Goal: Ask a question

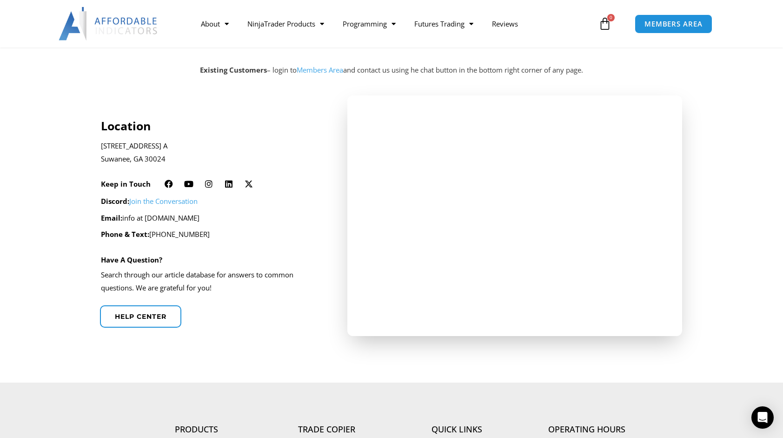
scroll to position [186, 0]
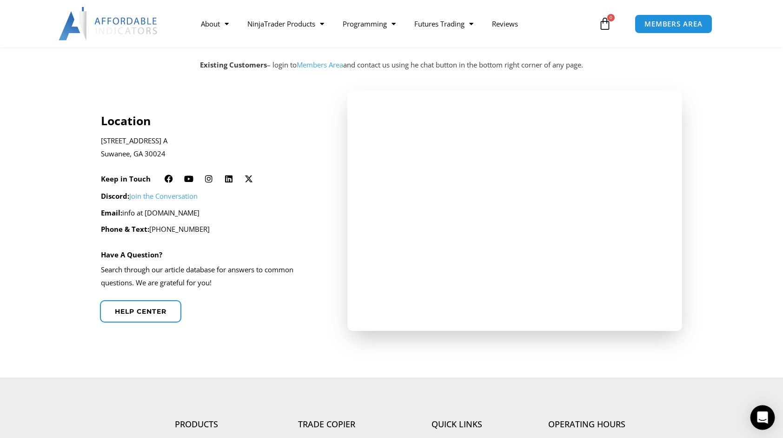
click at [760, 415] on icon "Open Intercom Messenger" at bounding box center [762, 417] width 11 height 12
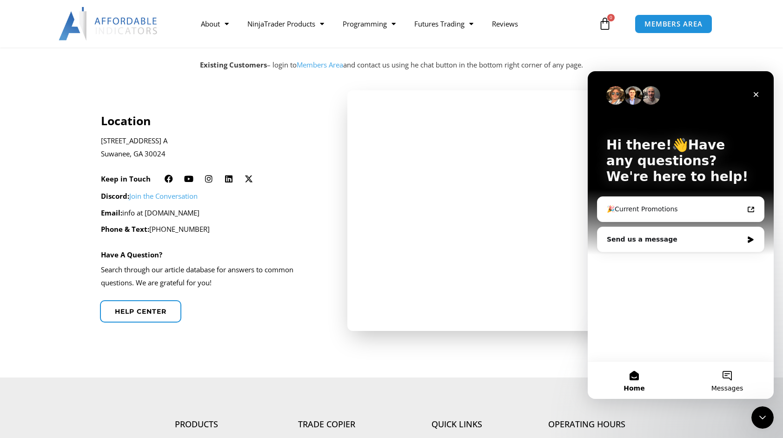
scroll to position [0, 0]
click at [676, 243] on div "Send us a message" at bounding box center [675, 239] width 136 height 10
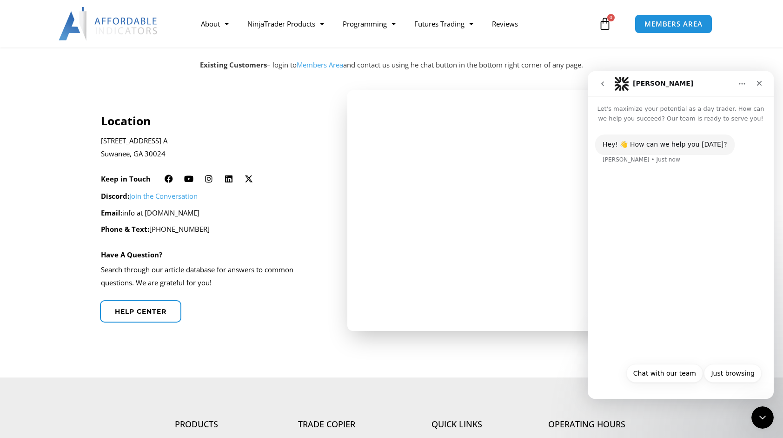
click at [689, 389] on div "Just browsing Chat with our team Just browsing" at bounding box center [681, 374] width 186 height 33
click at [661, 306] on div "Hey! 👋 How can we help you [DATE]? [PERSON_NAME] • Just now" at bounding box center [681, 240] width 186 height 234
click at [655, 183] on div "Hey! 👋 How can we help you [DATE]? [PERSON_NAME] • Just now" at bounding box center [681, 240] width 186 height 234
click at [648, 138] on div "Hey! 👋 How can we help you [DATE]? [PERSON_NAME] • Just now" at bounding box center [665, 144] width 140 height 20
click at [677, 379] on button "Chat with our team" at bounding box center [665, 373] width 77 height 19
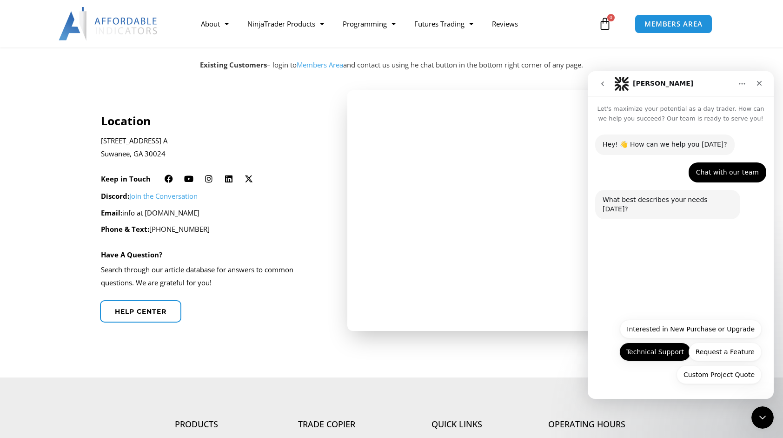
click at [643, 347] on button "Technical Support" at bounding box center [656, 351] width 72 height 19
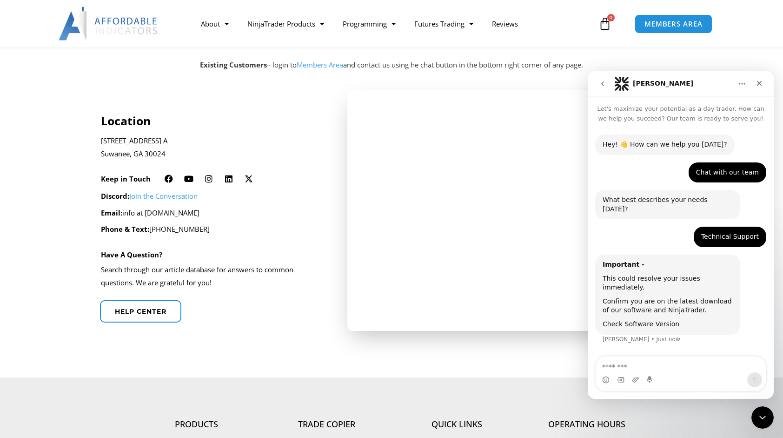
click at [650, 365] on textarea "Message…" at bounding box center [681, 364] width 170 height 16
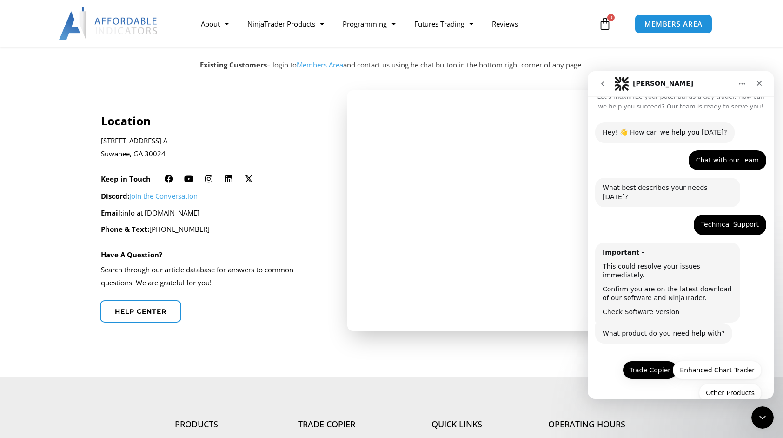
click at [652, 361] on button "Trade Copier" at bounding box center [650, 370] width 55 height 19
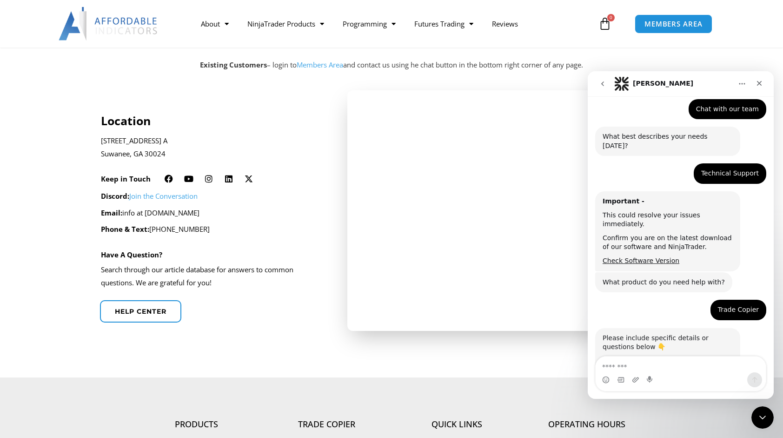
scroll to position [92, 0]
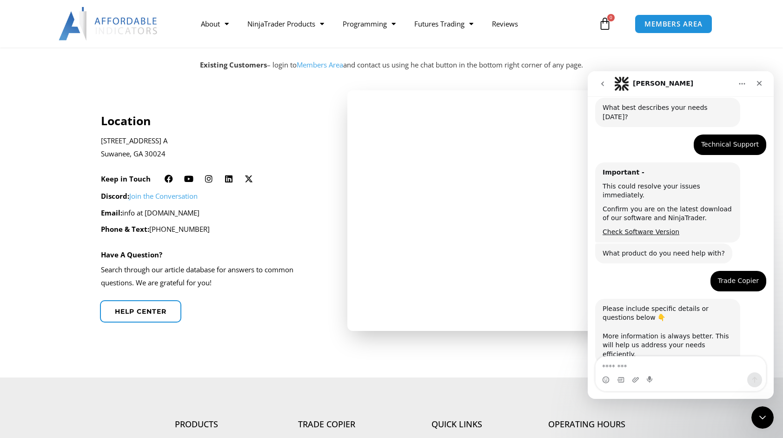
click at [653, 361] on textarea "Message…" at bounding box center [681, 364] width 170 height 16
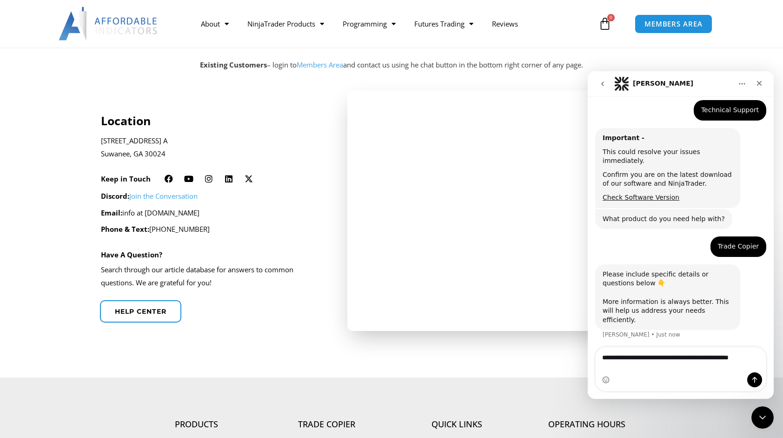
scroll to position [136, 0]
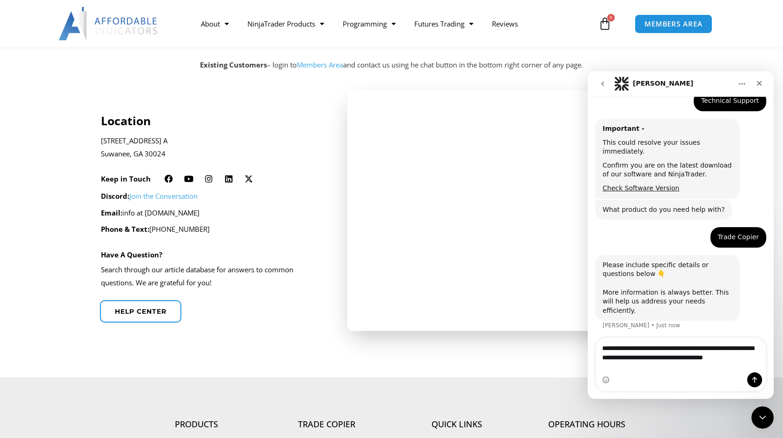
type textarea "**********"
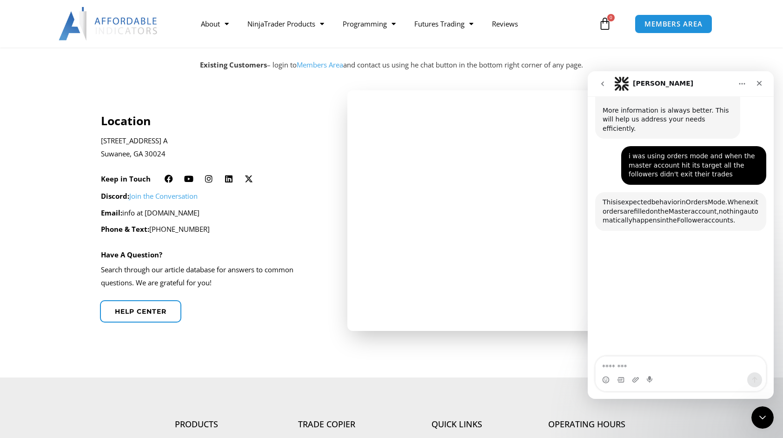
scroll to position [342, 0]
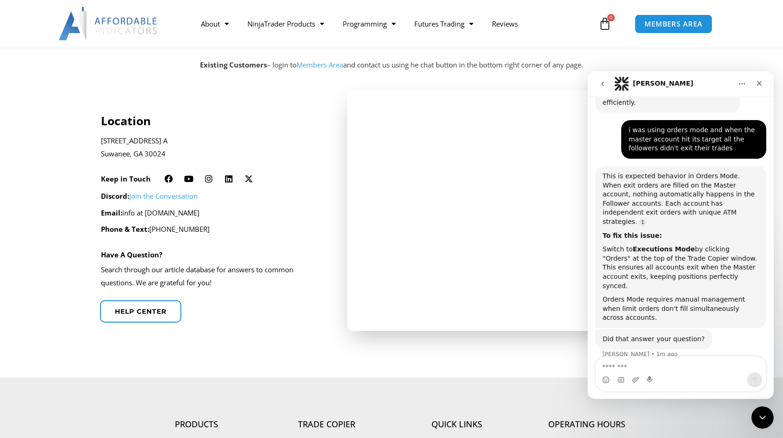
click at [313, 166] on div "[STREET_ADDRESS] A [GEOGRAPHIC_DATA], GA 30024" at bounding box center [212, 151] width 222 height 42
click at [763, 82] on icon "Close" at bounding box center [759, 83] width 7 height 7
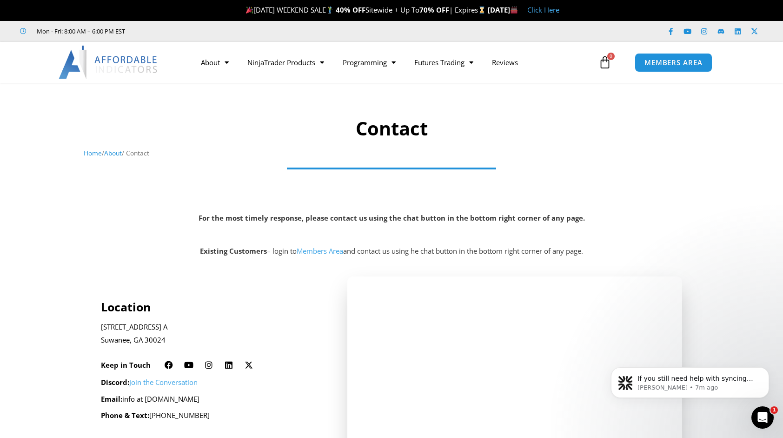
scroll to position [359, 0]
click at [760, 416] on icon "Open Intercom Messenger" at bounding box center [761, 415] width 15 height 15
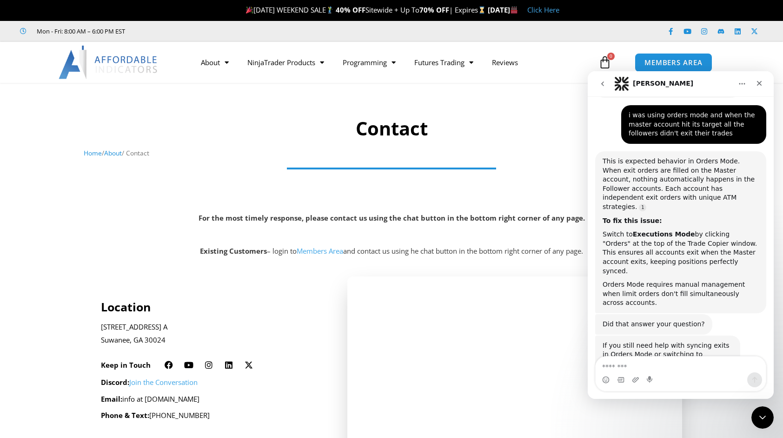
click at [673, 363] on textarea "Message…" at bounding box center [681, 364] width 170 height 16
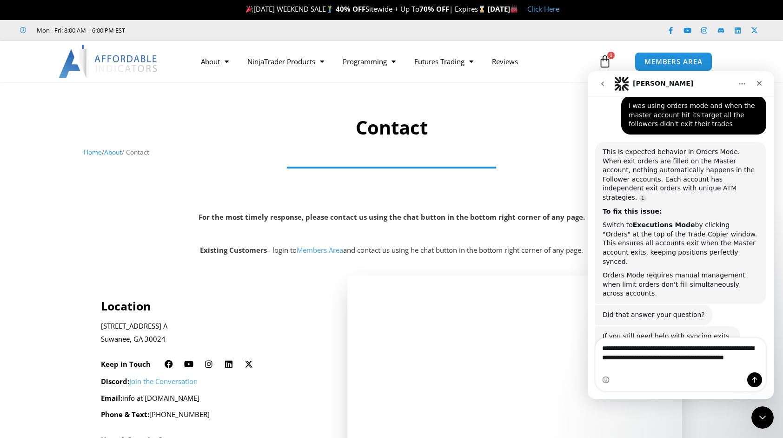
scroll to position [377, 0]
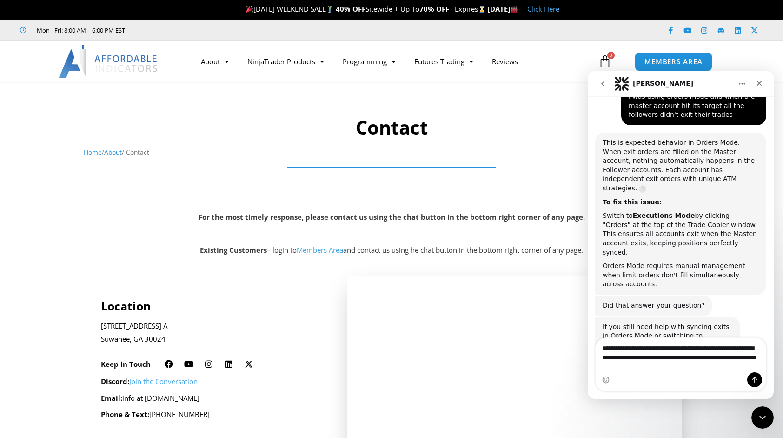
type textarea "**********"
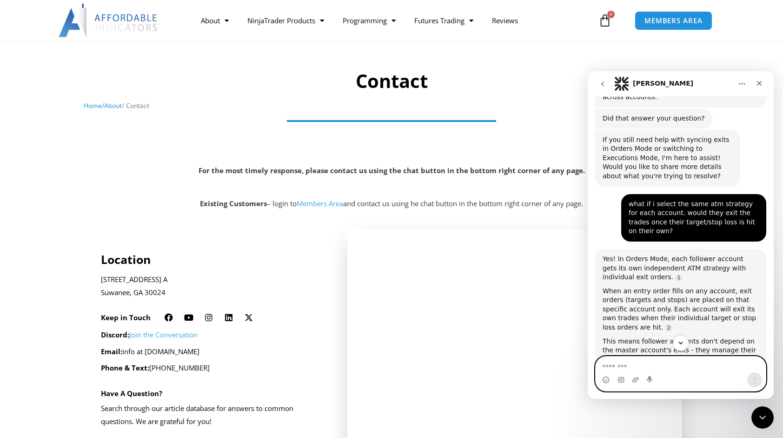
scroll to position [609, 0]
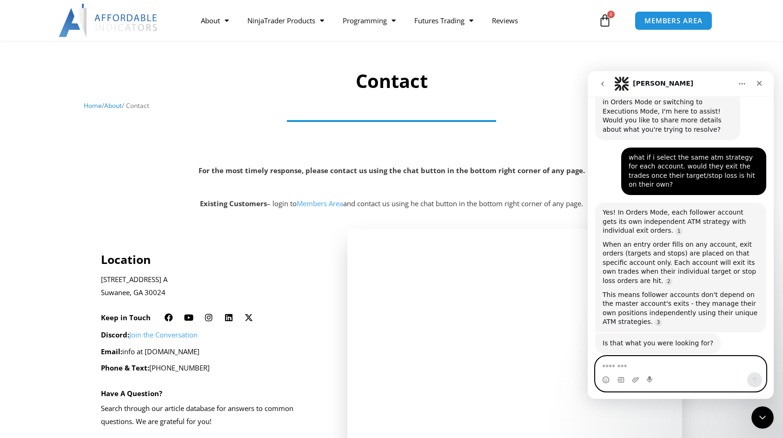
click at [625, 364] on textarea "Message…" at bounding box center [681, 364] width 171 height 16
click at [628, 362] on textarea "Message…" at bounding box center [681, 364] width 171 height 16
type textarea "*"
type textarea "***"
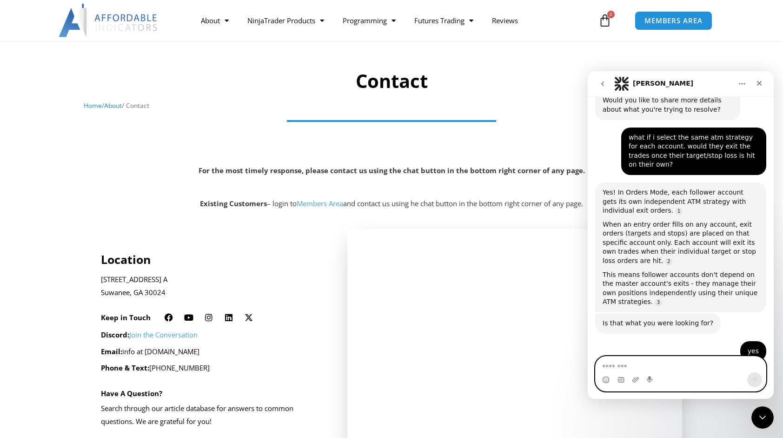
scroll to position [646, 0]
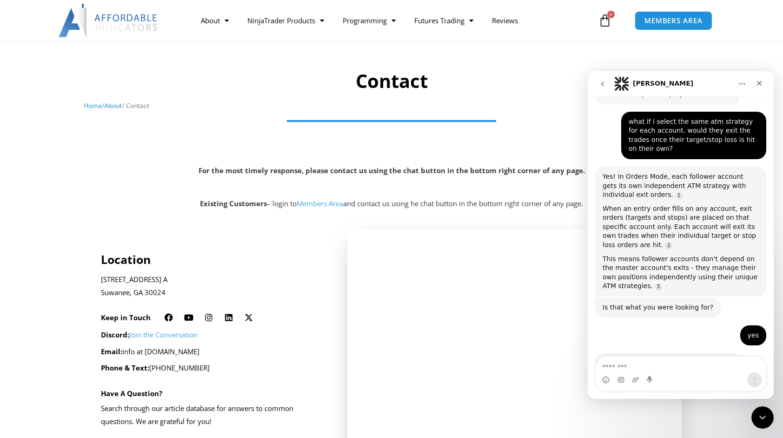
click at [259, 154] on div at bounding box center [392, 136] width 774 height 37
click at [763, 81] on icon "Close" at bounding box center [759, 83] width 7 height 7
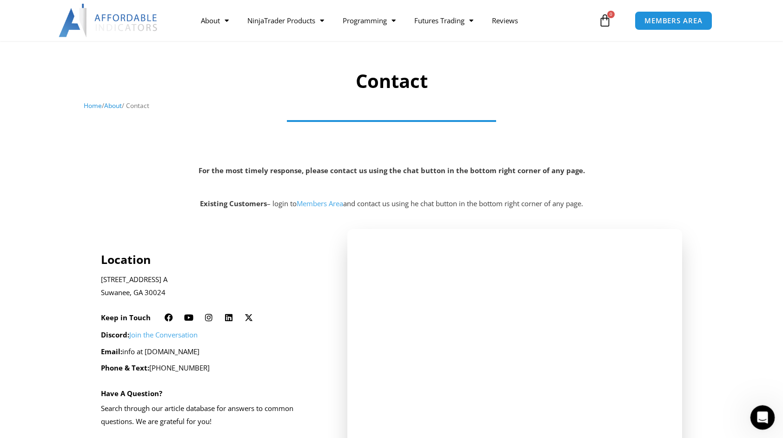
click at [767, 413] on icon "Open Intercom Messenger" at bounding box center [761, 415] width 15 height 15
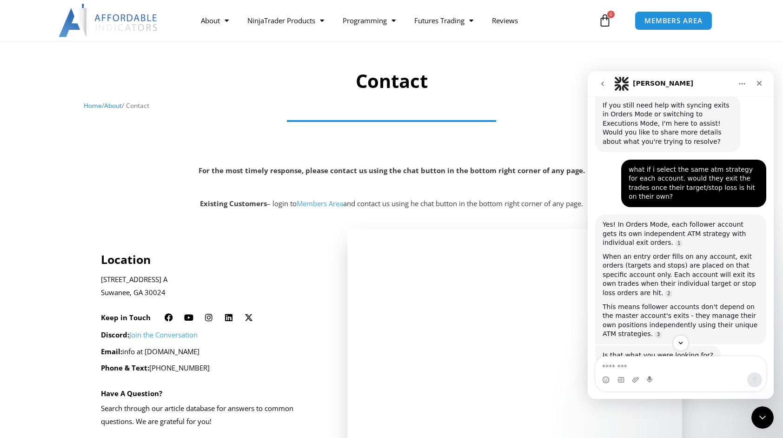
scroll to position [599, 0]
click at [319, 155] on div "Contact Home / About / Contact For the most timely response, please contact us …" at bounding box center [391, 129] width 783 height 189
